Goal: Information Seeking & Learning: Learn about a topic

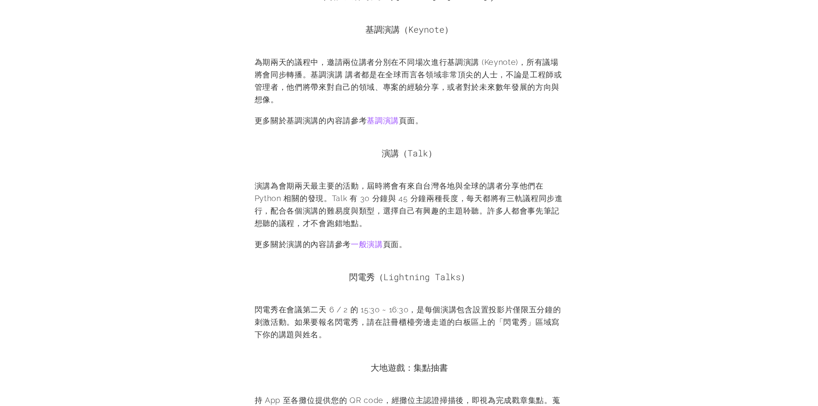
scroll to position [572, 0]
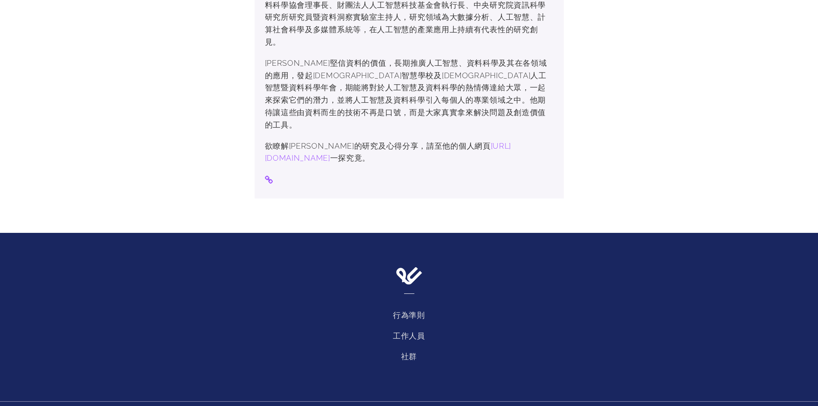
scroll to position [302, 0]
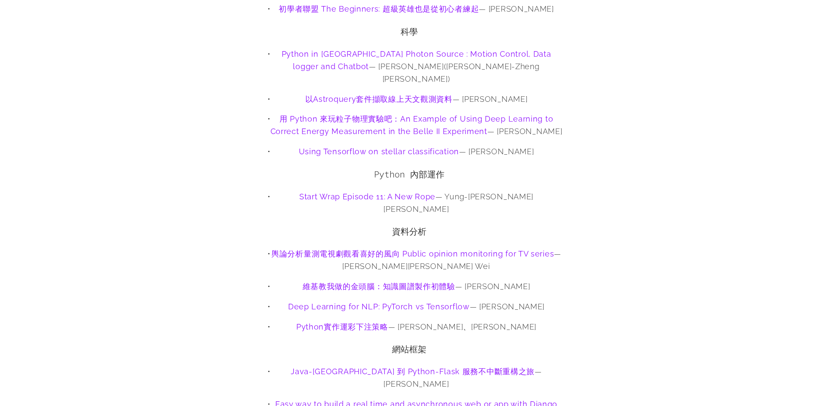
scroll to position [696, 0]
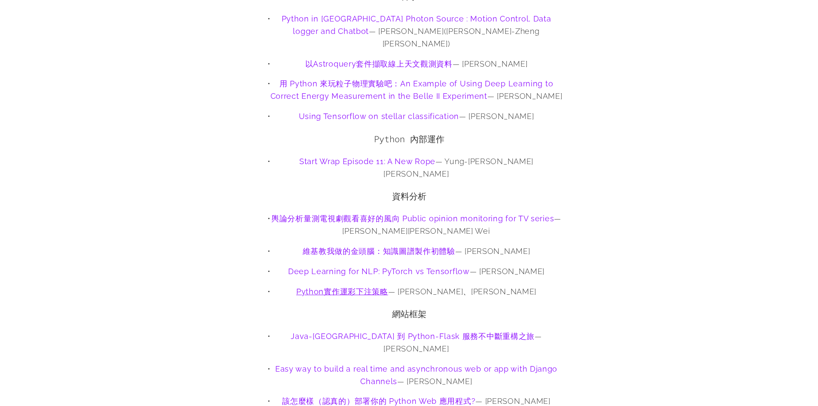
click at [388, 287] on link "Python實作運彩下注策略" at bounding box center [342, 291] width 92 height 9
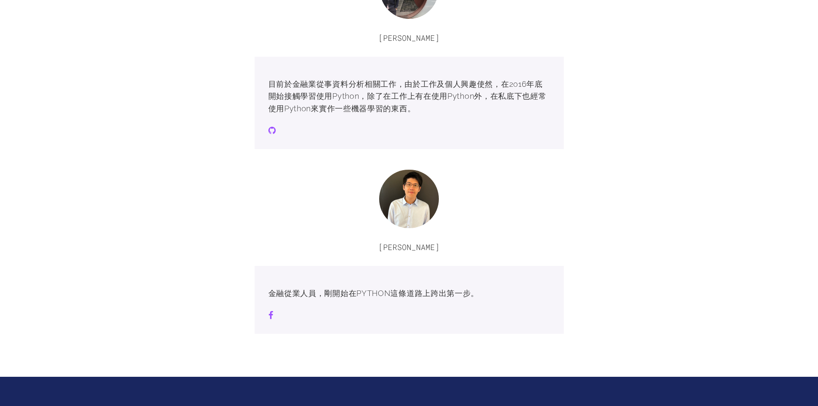
scroll to position [955, 0]
